Goal: Transaction & Acquisition: Download file/media

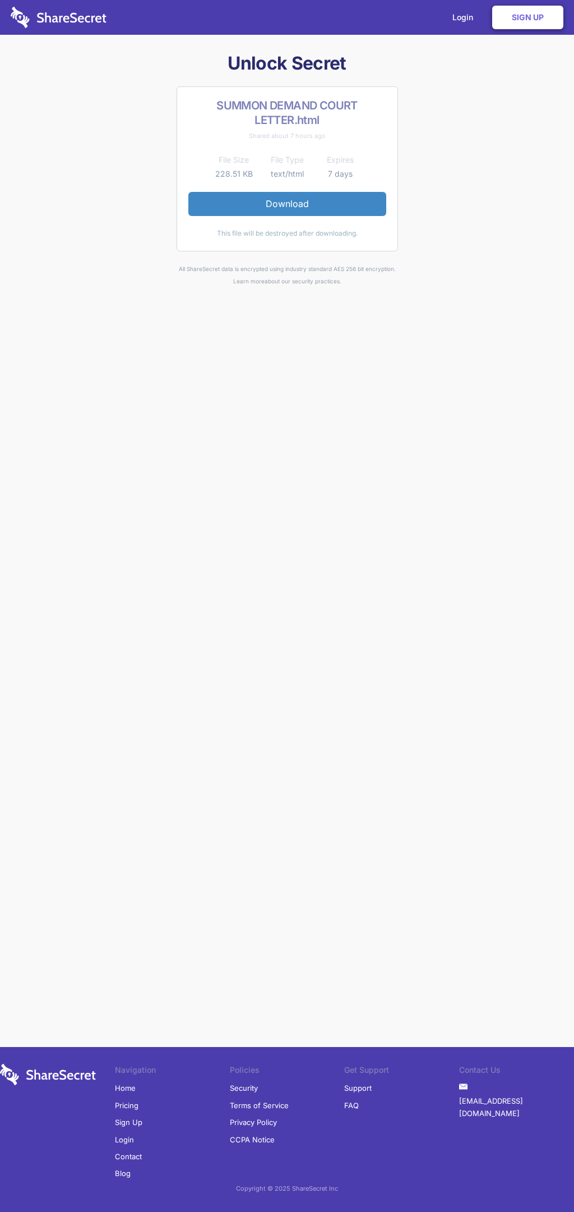
click at [287, 204] on link "Download" at bounding box center [288, 204] width 198 height 24
